Goal: Information Seeking & Learning: Learn about a topic

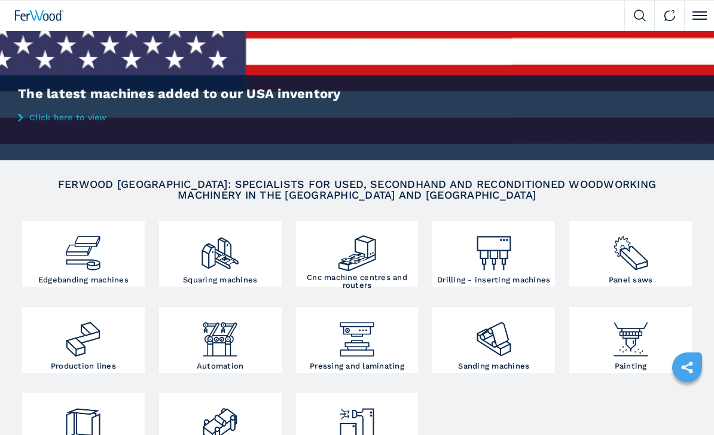
scroll to position [39, 0]
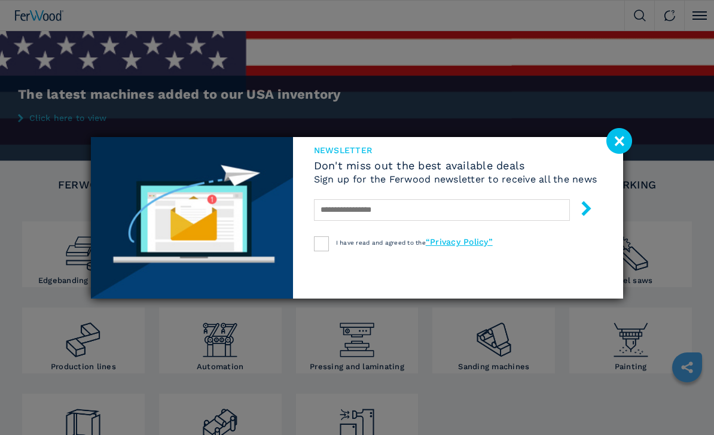
click at [621, 154] on image at bounding box center [620, 141] width 26 height 26
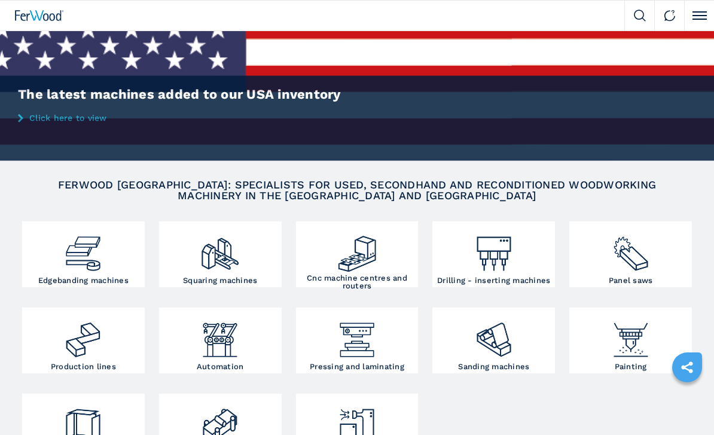
click at [528, 264] on div at bounding box center [494, 249] width 117 height 50
click at [511, 264] on img at bounding box center [494, 249] width 41 height 50
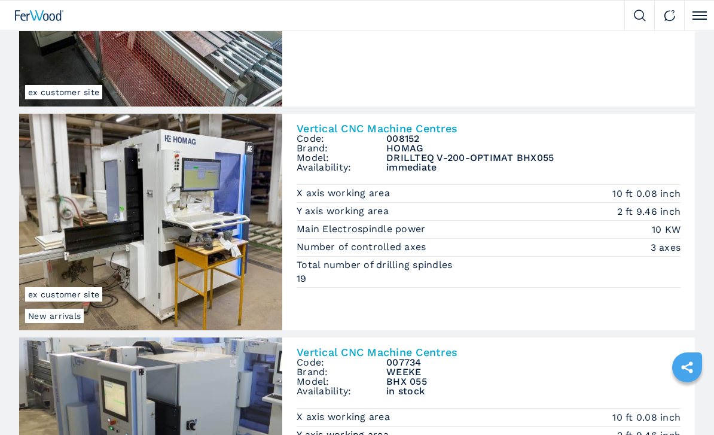
scroll to position [1206, 0]
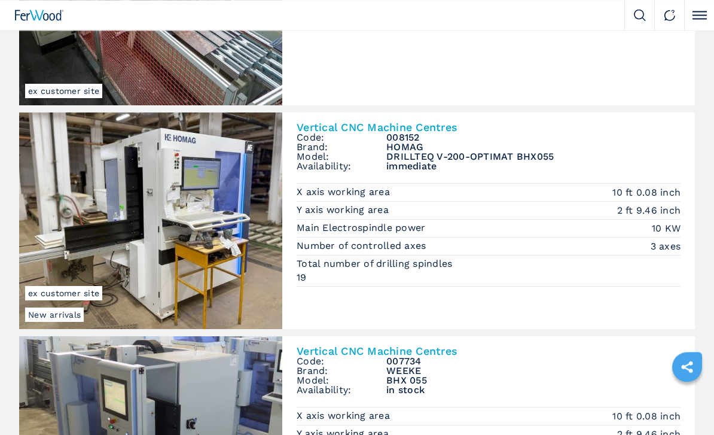
click at [442, 123] on h2 "Vertical CNC Machine Centres" at bounding box center [489, 128] width 384 height 11
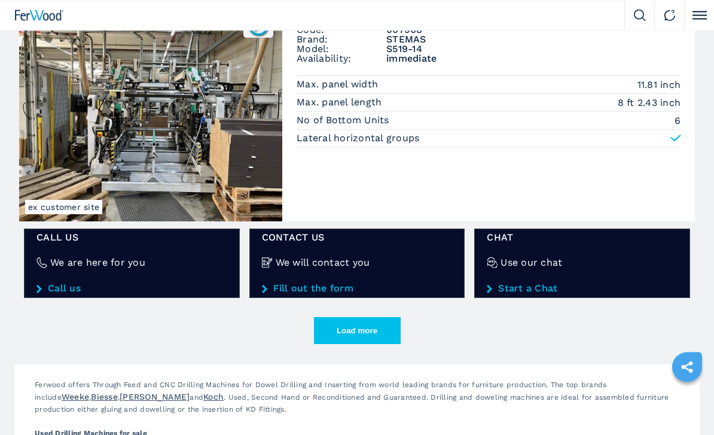
scroll to position [1762, 0]
click at [384, 320] on button "Load more" at bounding box center [357, 330] width 87 height 27
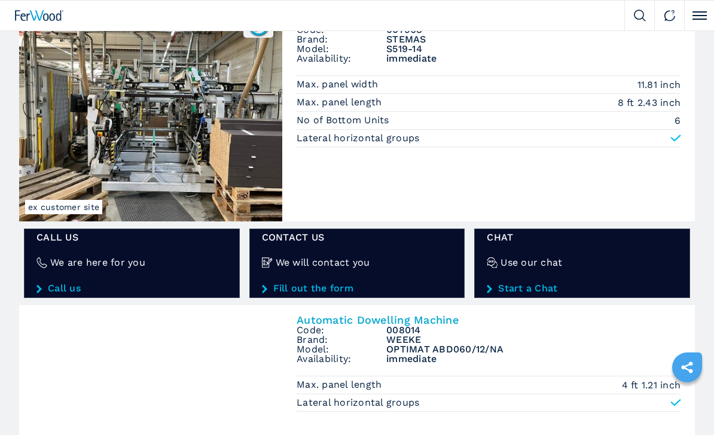
scroll to position [0, 0]
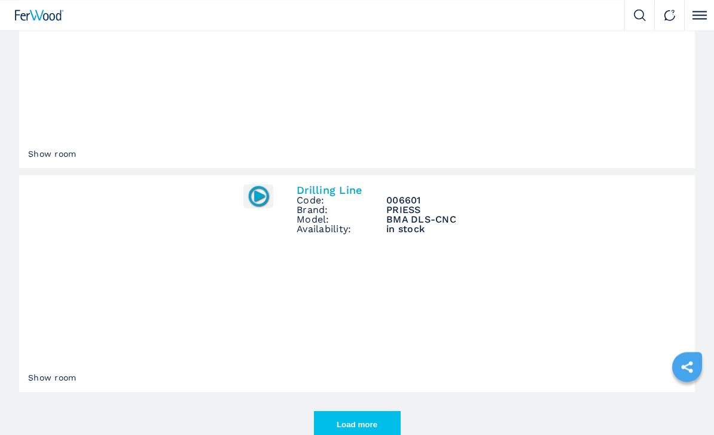
scroll to position [3459, 0]
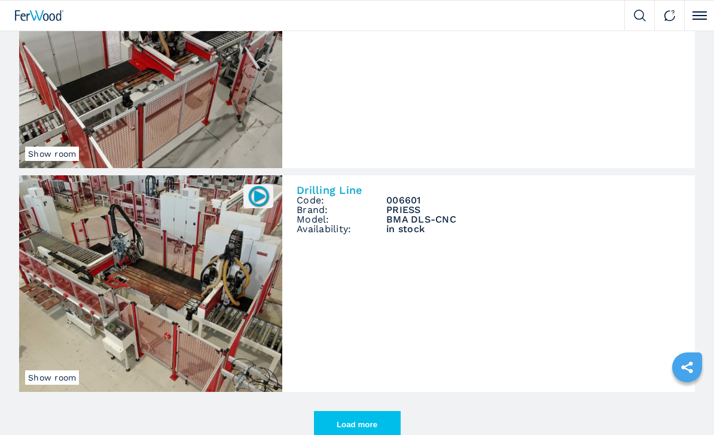
click at [386, 416] on button "Load more" at bounding box center [357, 424] width 87 height 27
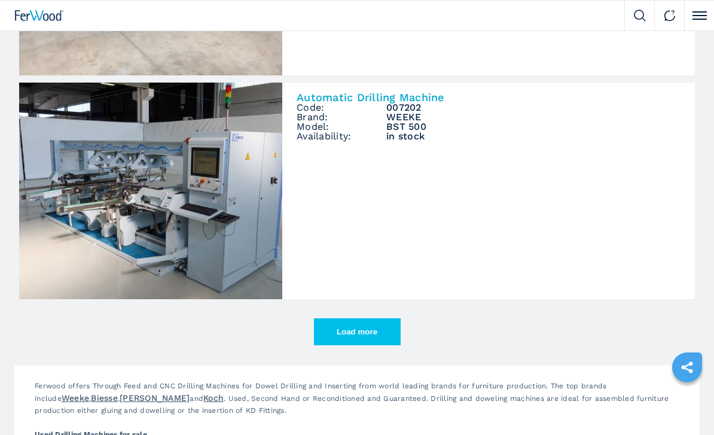
scroll to position [5480, 0]
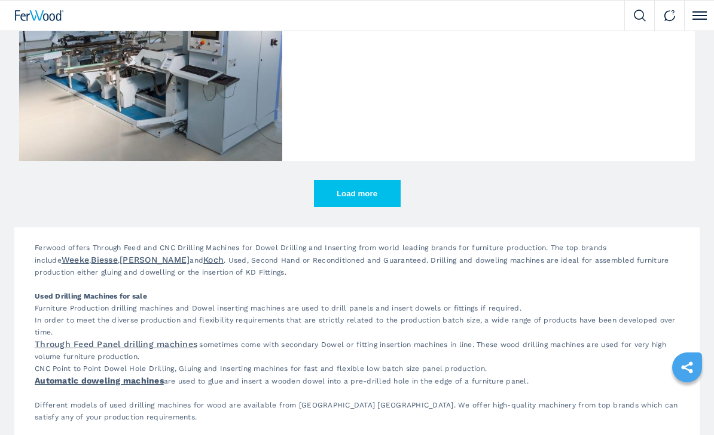
click at [388, 196] on button "Load more" at bounding box center [357, 193] width 87 height 27
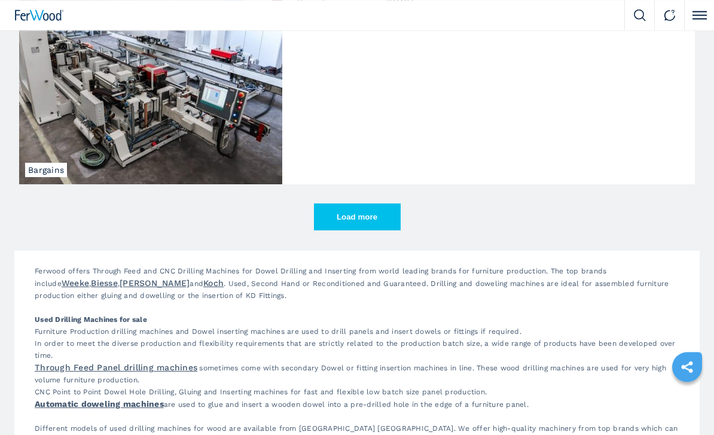
scroll to position [7247, 0]
click at [400, 209] on button "Load more" at bounding box center [357, 216] width 87 height 27
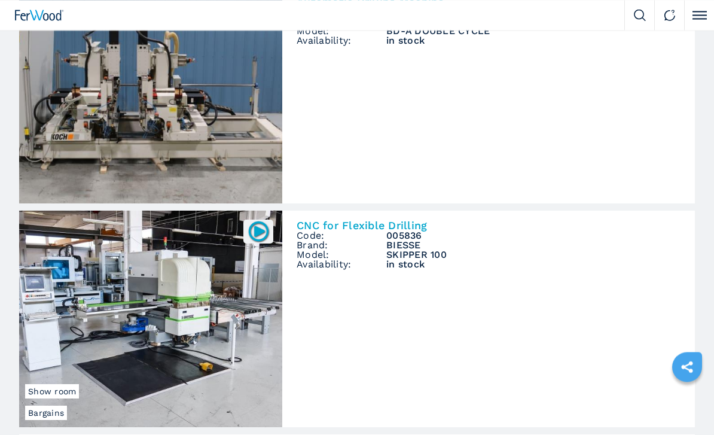
scroll to position [7676, 0]
click at [264, 379] on img at bounding box center [150, 319] width 263 height 217
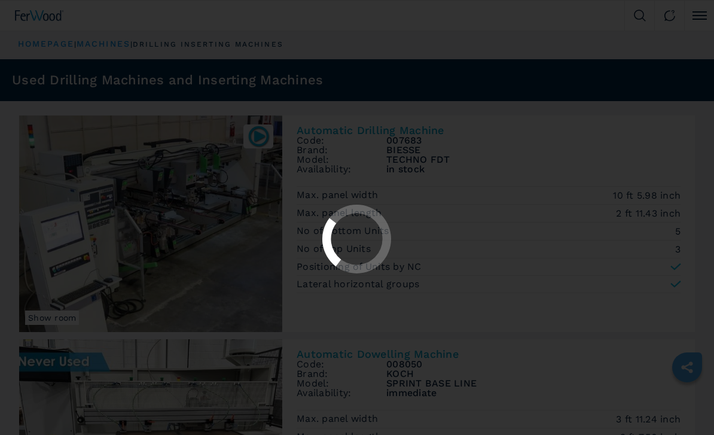
select select "********"
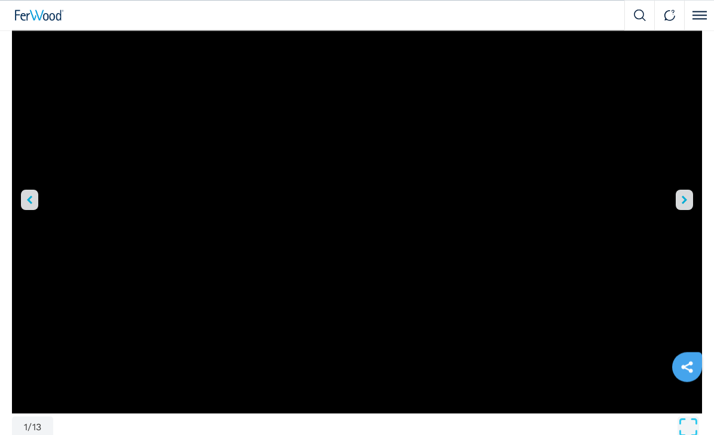
scroll to position [94, 0]
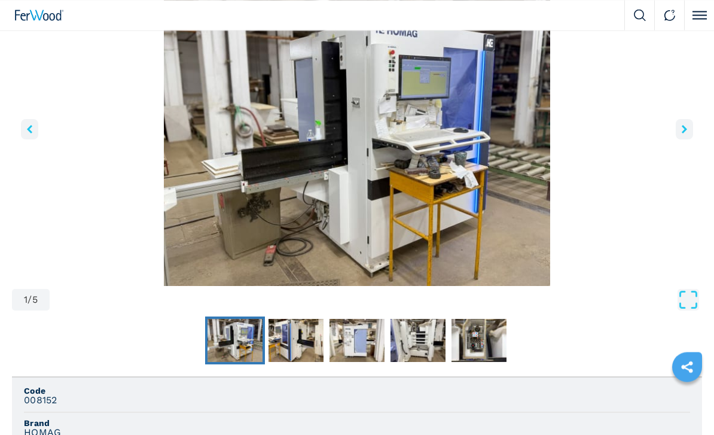
scroll to position [129, 0]
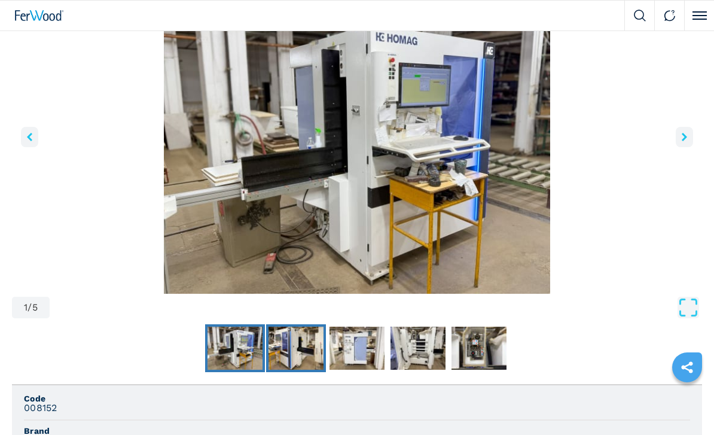
click at [308, 342] on img "Go to Slide 2" at bounding box center [296, 348] width 55 height 43
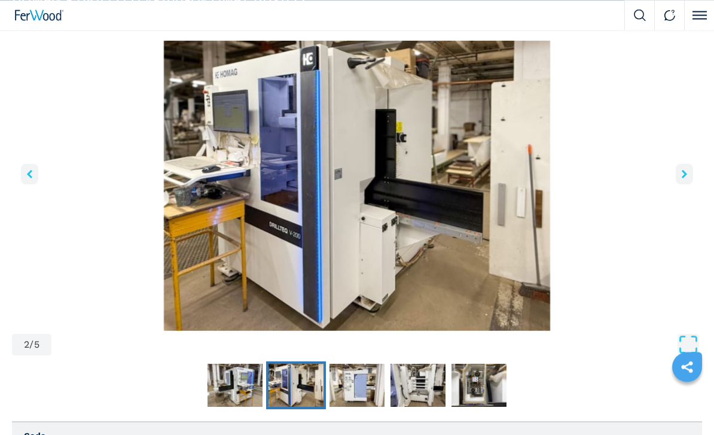
scroll to position [54, 0]
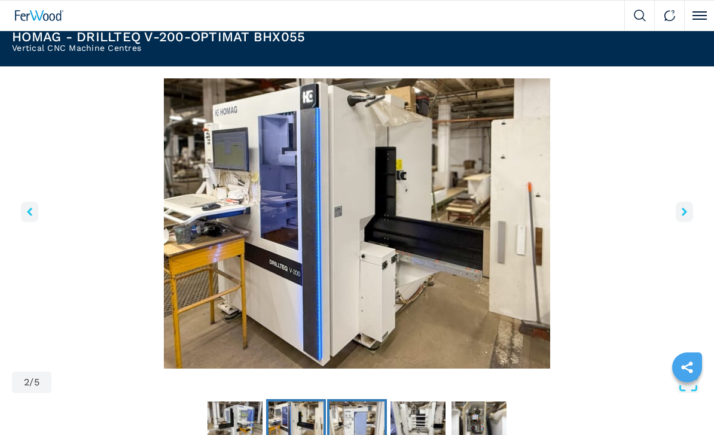
click at [367, 413] on img "Go to Slide 3" at bounding box center [357, 423] width 55 height 43
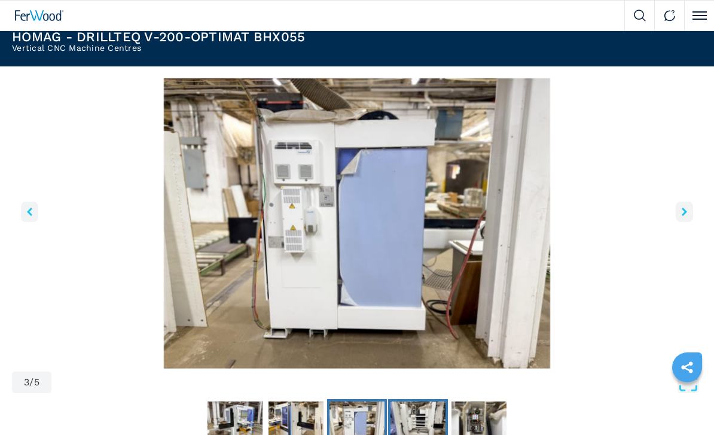
click at [426, 419] on img "Go to Slide 4" at bounding box center [418, 423] width 55 height 43
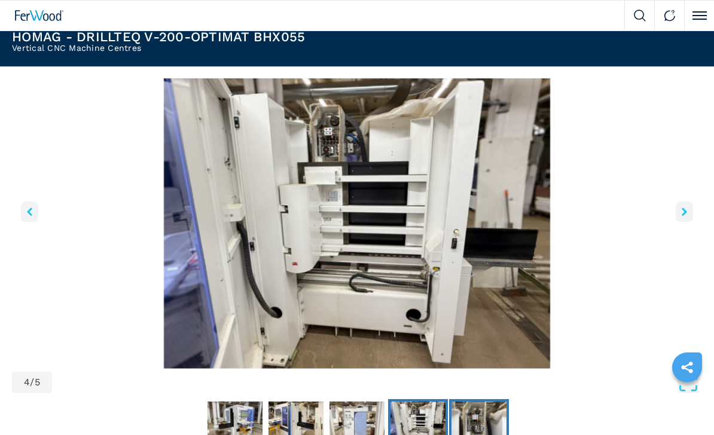
click at [499, 434] on img "Go to Slide 5" at bounding box center [479, 423] width 55 height 43
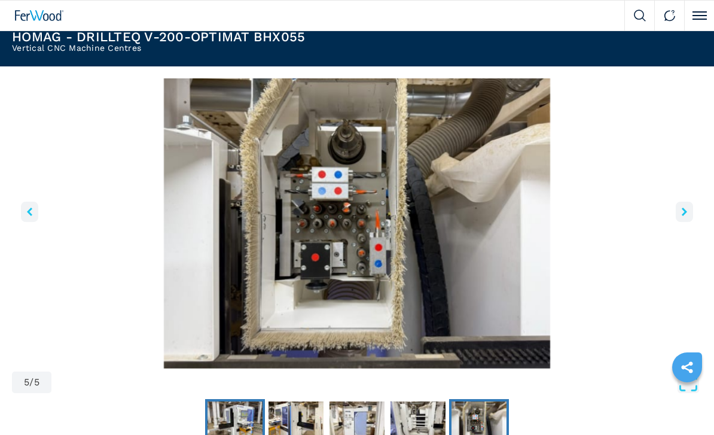
click at [238, 419] on img "Go to Slide 1" at bounding box center [235, 423] width 55 height 43
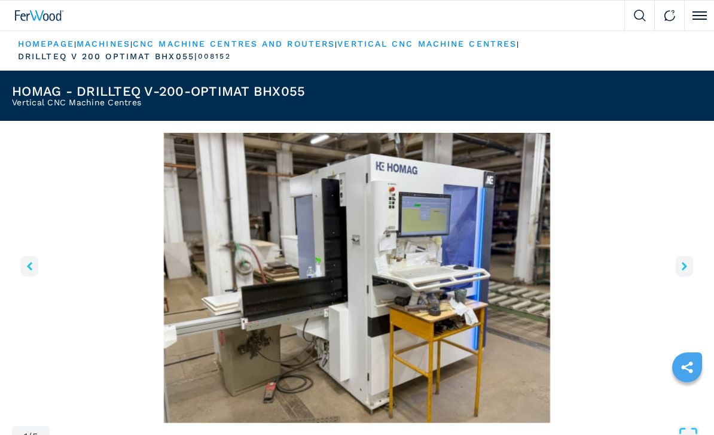
scroll to position [1, 0]
